Goal: Task Accomplishment & Management: Complete application form

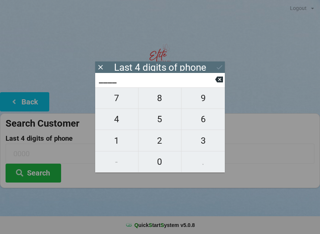
click at [121, 120] on span "4" at bounding box center [116, 120] width 43 height 16
type input "4___"
click at [208, 138] on span "3" at bounding box center [203, 141] width 43 height 16
type input "43__"
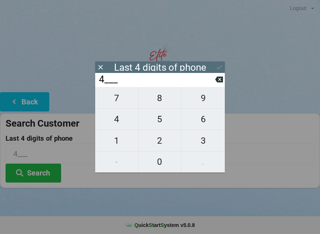
type input "43__"
click at [170, 117] on span "5" at bounding box center [160, 120] width 43 height 16
type input "435_"
click at [167, 96] on span "8" at bounding box center [160, 99] width 43 height 16
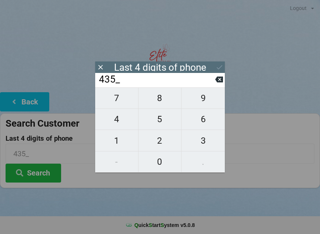
type input "4358"
click at [167, 124] on div "7 8 9 4 5 6 1 2 3 - 0 ." at bounding box center [160, 130] width 130 height 85
click at [223, 77] on button at bounding box center [219, 80] width 8 height 10
click at [213, 78] on input "435_" at bounding box center [156, 80] width 117 height 12
click at [215, 81] on input "435_" at bounding box center [156, 80] width 117 height 12
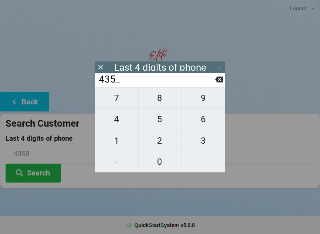
click at [218, 80] on icon at bounding box center [219, 80] width 8 height 6
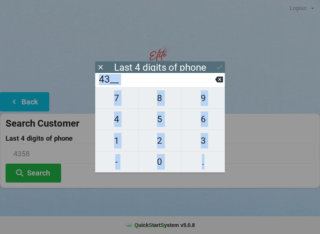
click at [211, 84] on input "43__" at bounding box center [156, 80] width 117 height 12
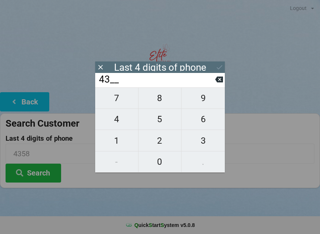
click at [209, 83] on input "43__" at bounding box center [156, 80] width 117 height 12
click at [217, 82] on icon at bounding box center [219, 80] width 8 height 6
click at [218, 83] on icon at bounding box center [219, 80] width 8 height 6
type input "____"
click at [163, 101] on span "8" at bounding box center [160, 99] width 43 height 16
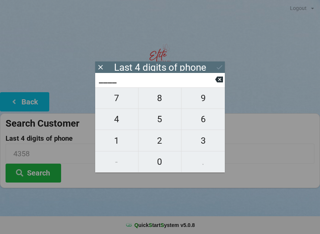
type input "8___"
click at [163, 99] on span "8" at bounding box center [160, 99] width 43 height 16
type input "88__"
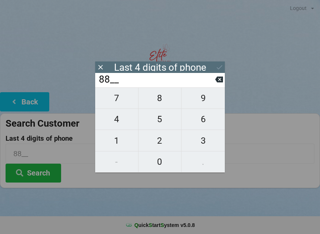
click at [113, 144] on span "1" at bounding box center [116, 141] width 43 height 16
type input "881_"
click at [161, 143] on span "2" at bounding box center [160, 141] width 43 height 16
type input "8812"
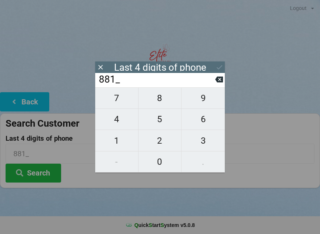
type input "8812"
click at [223, 63] on button at bounding box center [220, 67] width 8 height 10
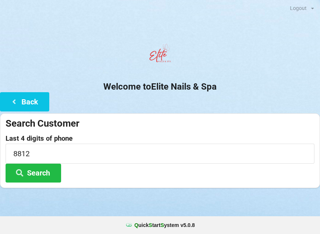
click at [36, 174] on button "Search" at bounding box center [34, 173] width 56 height 19
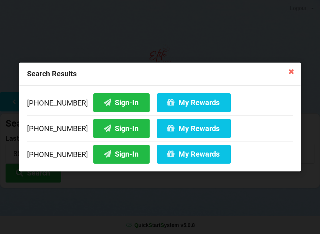
click at [293, 65] on icon at bounding box center [292, 71] width 12 height 12
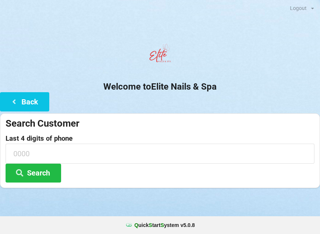
click at [27, 97] on button "Back" at bounding box center [24, 101] width 49 height 19
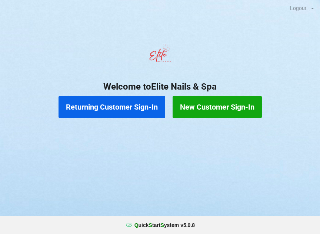
click at [227, 108] on button "New Customer Sign-In" at bounding box center [217, 107] width 89 height 22
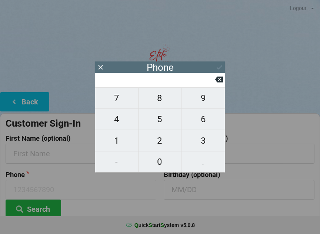
click at [124, 113] on button "4" at bounding box center [116, 119] width 43 height 21
type input "4"
click at [207, 143] on span "3" at bounding box center [203, 141] width 43 height 16
type input "43"
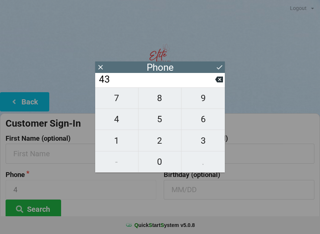
type input "43"
click at [160, 125] on span "5" at bounding box center [160, 120] width 43 height 16
type input "435"
click at [167, 100] on span "8" at bounding box center [160, 99] width 43 height 16
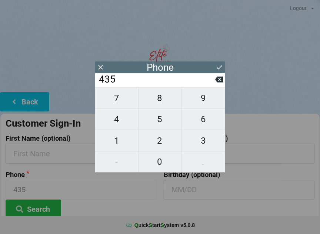
type input "4358"
click at [167, 115] on span "5" at bounding box center [160, 120] width 43 height 16
type input "43585"
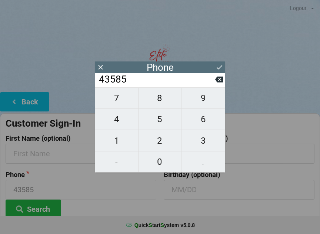
click at [162, 167] on span "0" at bounding box center [160, 162] width 43 height 16
type input "435850"
click at [168, 101] on span "8" at bounding box center [160, 99] width 43 height 16
type input "4358508"
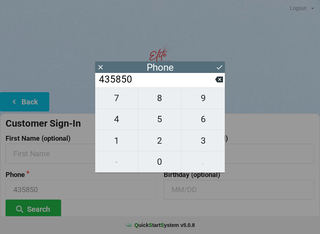
type input "4358508"
click at [171, 98] on span "8" at bounding box center [160, 99] width 43 height 16
type input "43585088"
click at [120, 143] on span "1" at bounding box center [116, 141] width 43 height 16
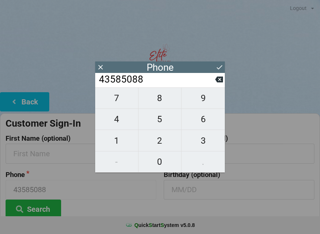
type input "435850881"
click at [160, 143] on span "2" at bounding box center [160, 141] width 43 height 16
type input "4358508812"
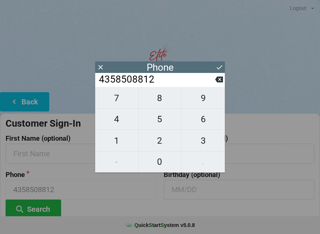
click at [219, 67] on icon at bounding box center [220, 67] width 8 height 8
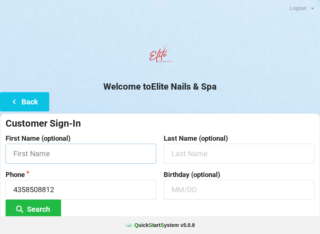
click at [84, 152] on input "text" at bounding box center [81, 154] width 151 height 20
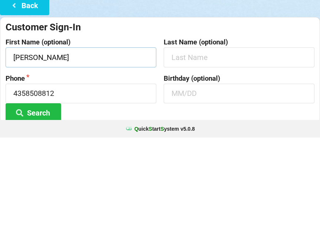
type input "[PERSON_NAME]"
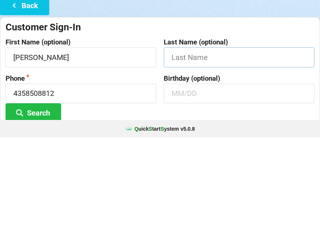
click at [200, 144] on input "text" at bounding box center [239, 154] width 151 height 20
type input "Bodily"
click at [204, 180] on input "text" at bounding box center [239, 190] width 151 height 20
click at [47, 200] on button "Search" at bounding box center [34, 209] width 56 height 19
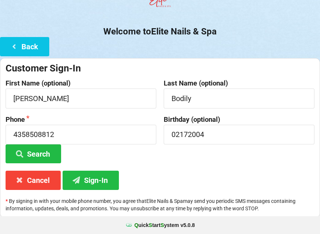
click at [45, 153] on button "Search" at bounding box center [34, 154] width 56 height 19
click at [93, 181] on button "Sign-In" at bounding box center [91, 180] width 56 height 19
click at [181, 130] on input "02172004" at bounding box center [239, 135] width 151 height 20
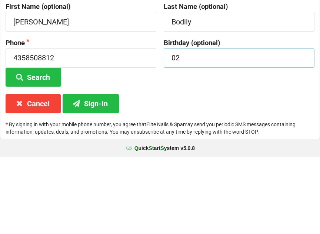
type input "0"
click at [91, 171] on button "Sign-In" at bounding box center [91, 180] width 56 height 19
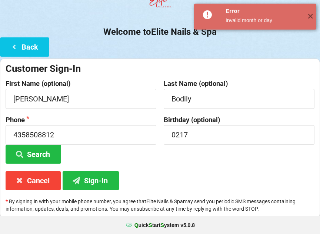
scroll to position [55, 0]
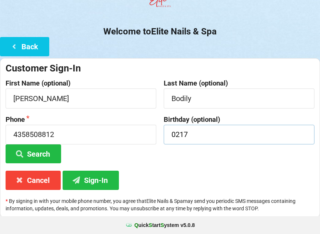
click at [181, 135] on input "0217" at bounding box center [239, 135] width 151 height 20
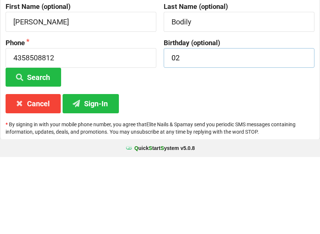
type input "0"
type input "02/17"
click at [106, 171] on button "Sign-In" at bounding box center [91, 180] width 56 height 19
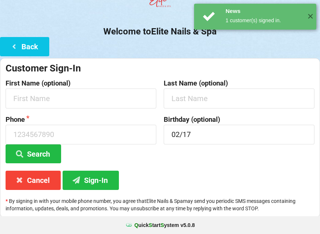
scroll to position [0, 0]
